Goal: Task Accomplishment & Management: Complete application form

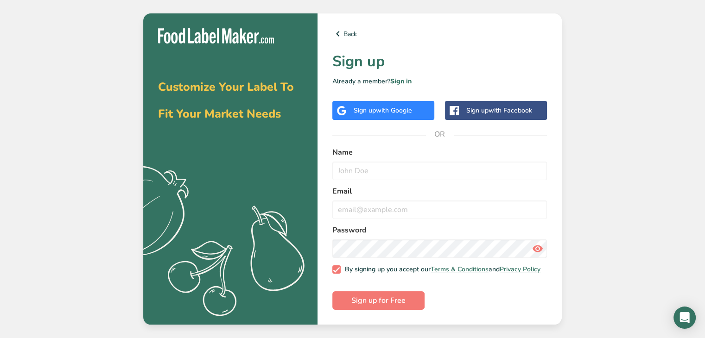
click at [391, 109] on span "with Google" at bounding box center [394, 110] width 36 height 9
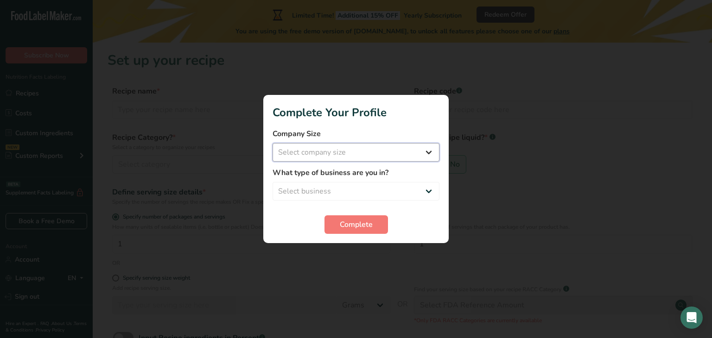
click at [426, 153] on select "Select company size Fewer than 10 Employees 10 to 50 Employees 51 to 500 Employ…" at bounding box center [356, 152] width 167 height 19
select select "1"
click at [273, 143] on select "Select company size Fewer than 10 Employees 10 to 50 Employees 51 to 500 Employ…" at bounding box center [356, 152] width 167 height 19
click at [424, 192] on select "Select business Packaged Food Manufacturer Restaurant & Cafe Bakery Meal Plans …" at bounding box center [356, 191] width 167 height 19
select select "1"
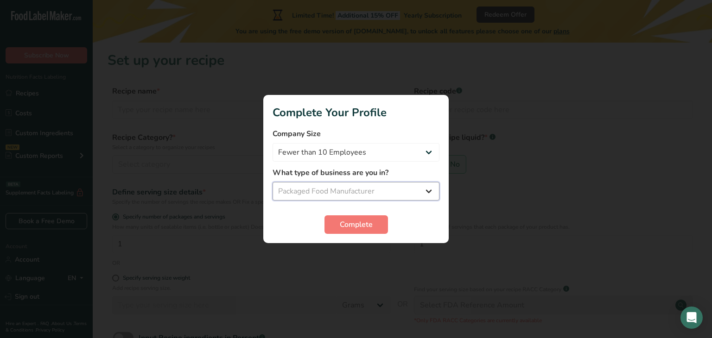
click at [273, 182] on select "Select business Packaged Food Manufacturer Restaurant & Cafe Bakery Meal Plans …" at bounding box center [356, 191] width 167 height 19
click at [368, 225] on span "Complete" at bounding box center [356, 224] width 33 height 11
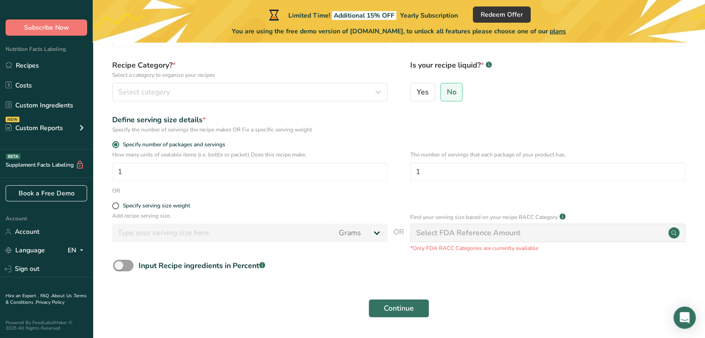
scroll to position [72, 0]
drag, startPoint x: 40, startPoint y: 127, endPoint x: 40, endPoint y: 110, distance: 16.7
click at [40, 110] on ul "Recipes Costs Custom Ingredients NEW Custom Reports Menu Label Ingredient Compa…" at bounding box center [46, 98] width 93 height 83
click at [40, 110] on link "Custom Ingredients" at bounding box center [46, 105] width 93 height 18
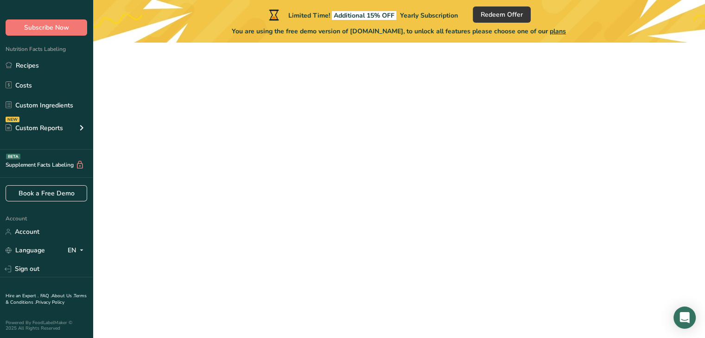
scroll to position [72, 0]
